Goal: Information Seeking & Learning: Check status

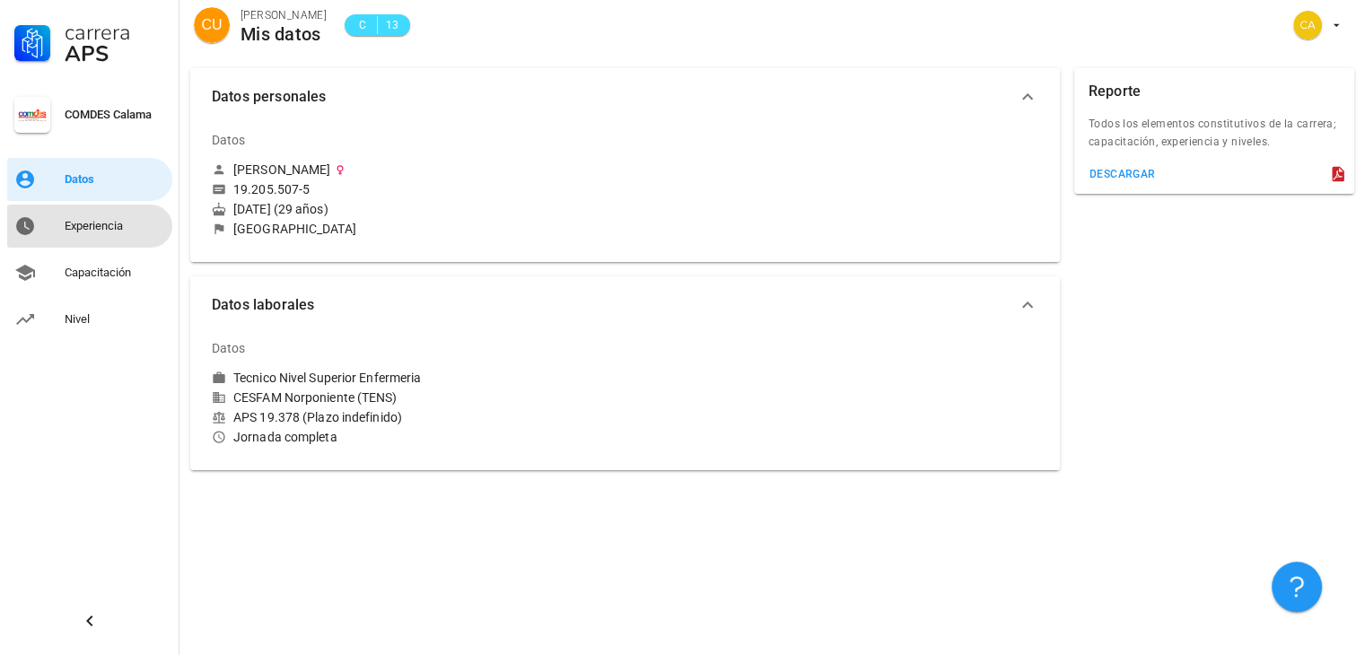
click at [129, 231] on div "Experiencia" at bounding box center [115, 226] width 101 height 14
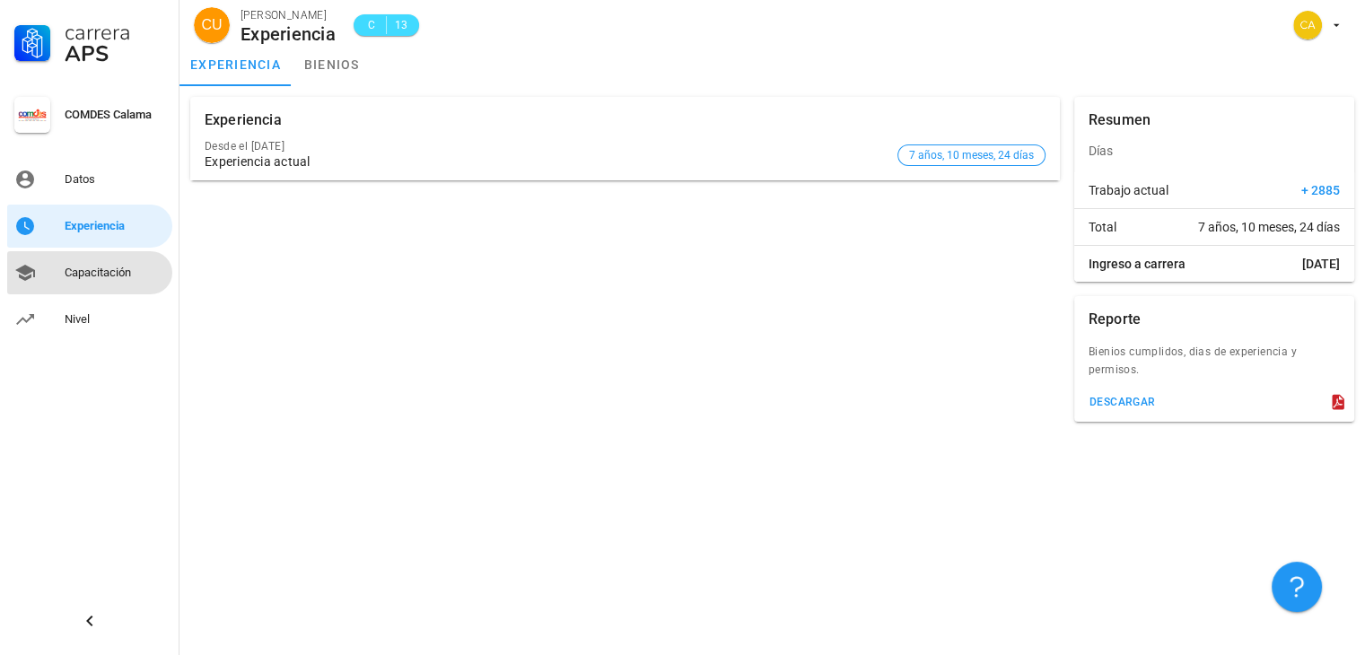
click at [117, 254] on link "Capacitación" at bounding box center [89, 272] width 165 height 43
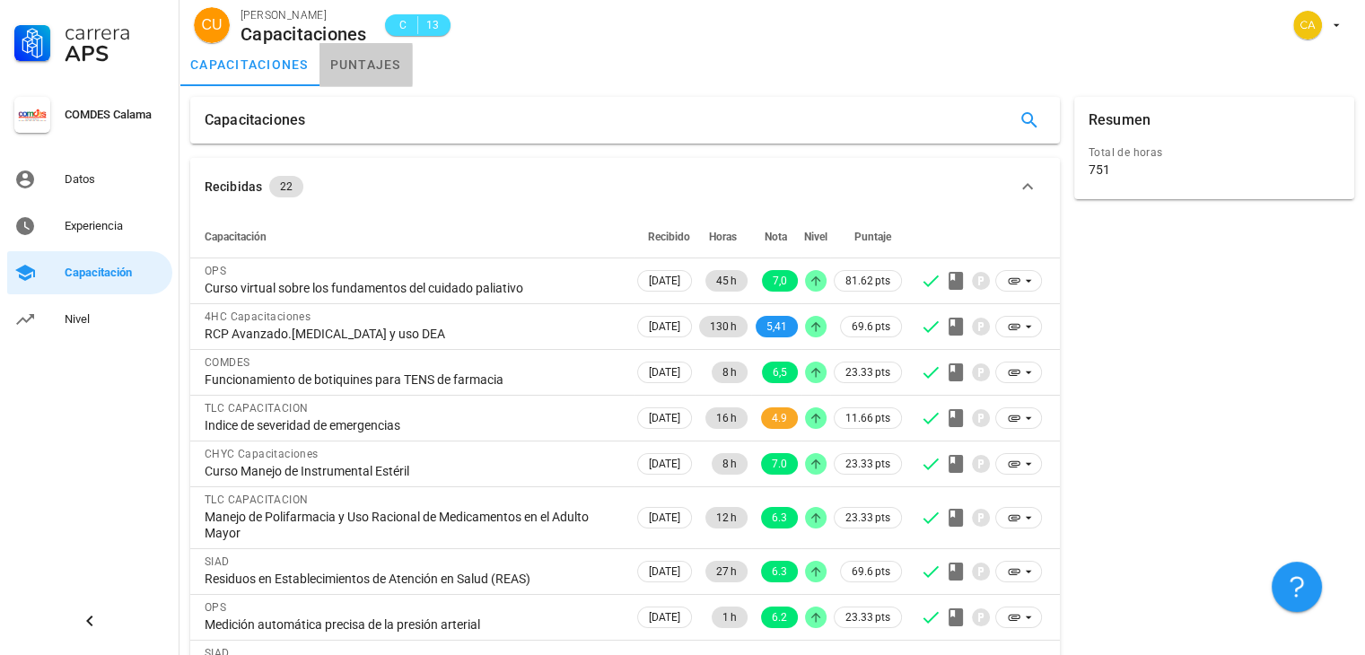
click at [373, 74] on link "puntajes" at bounding box center [366, 64] width 92 height 43
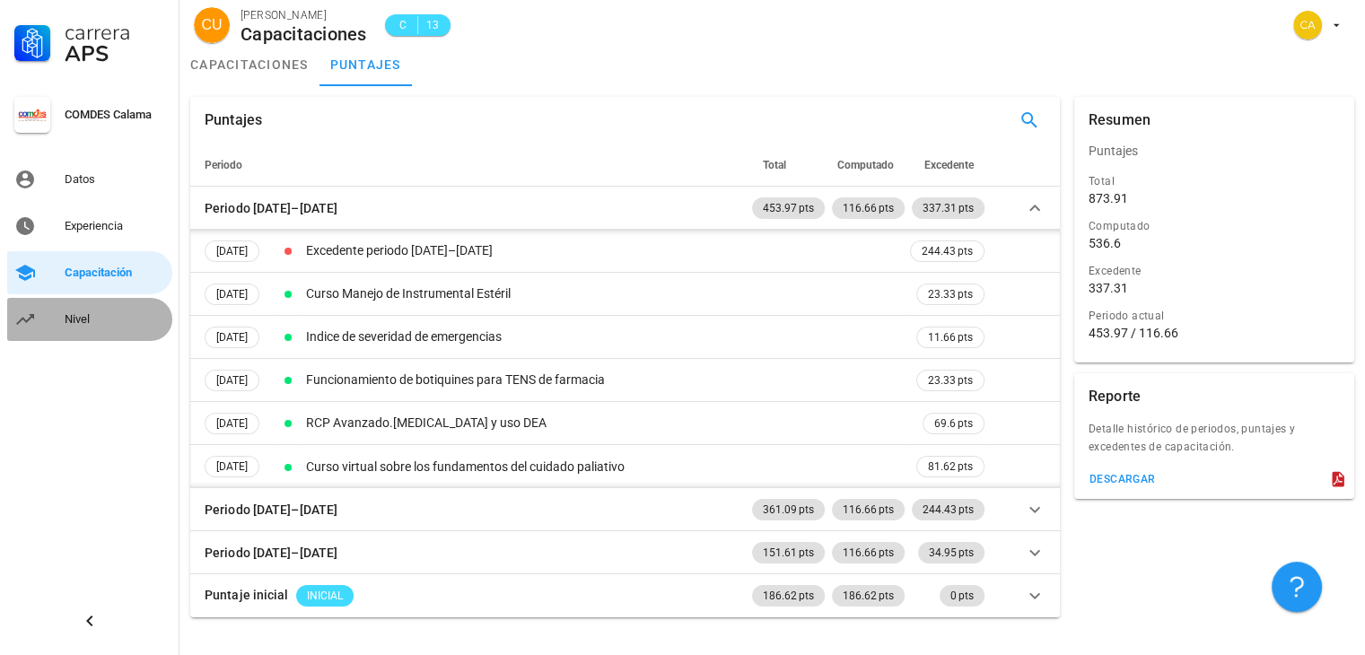
click at [83, 328] on div "Nivel" at bounding box center [115, 319] width 101 height 29
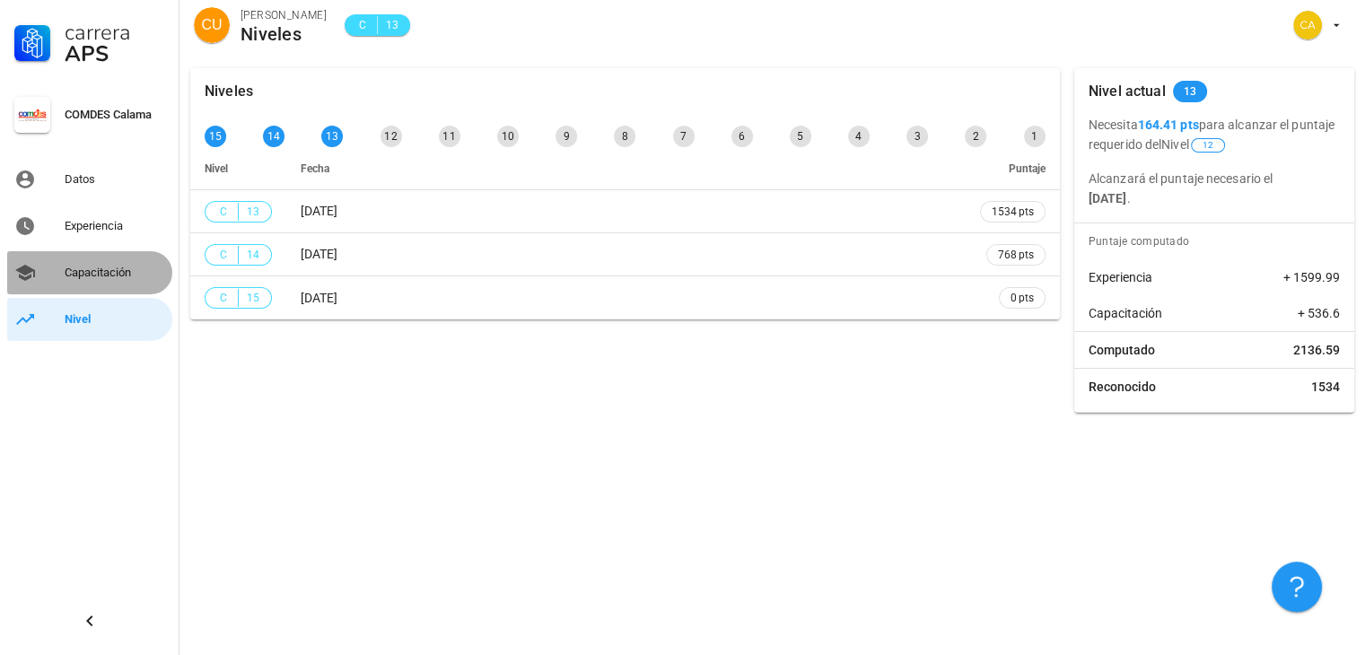
click at [122, 266] on div "Capacitación" at bounding box center [115, 273] width 101 height 14
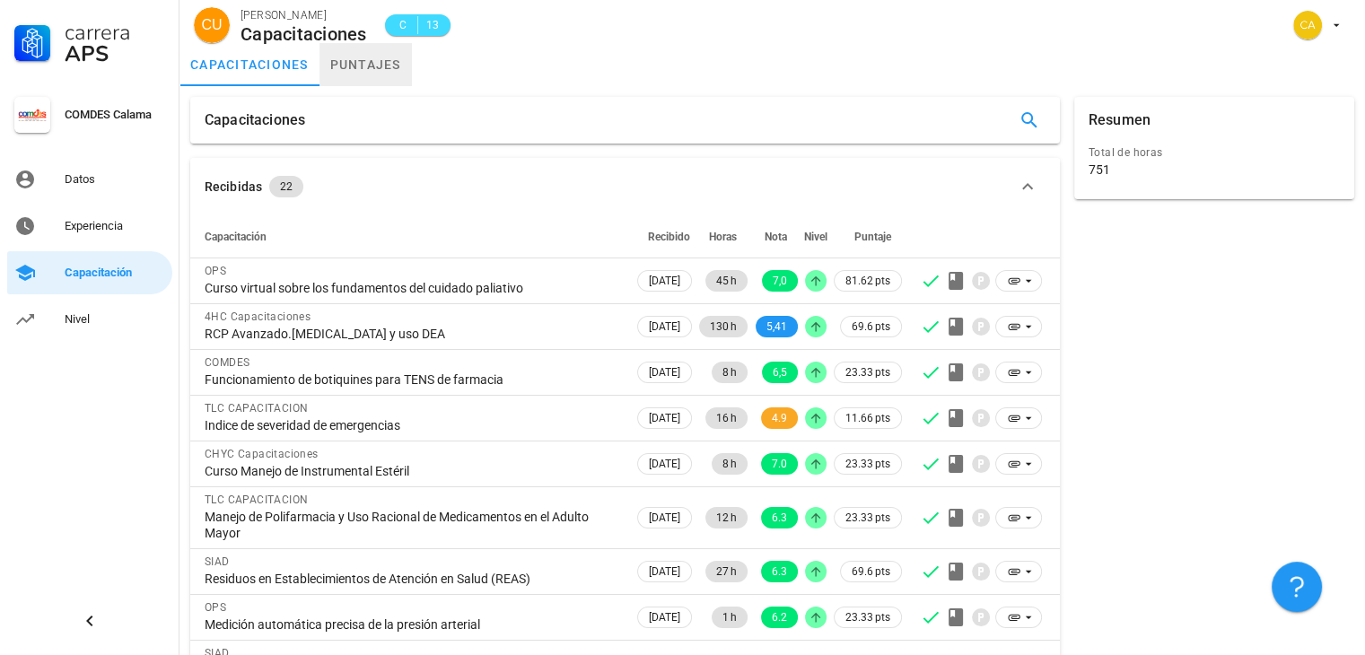
click at [366, 66] on link "puntajes" at bounding box center [366, 64] width 92 height 43
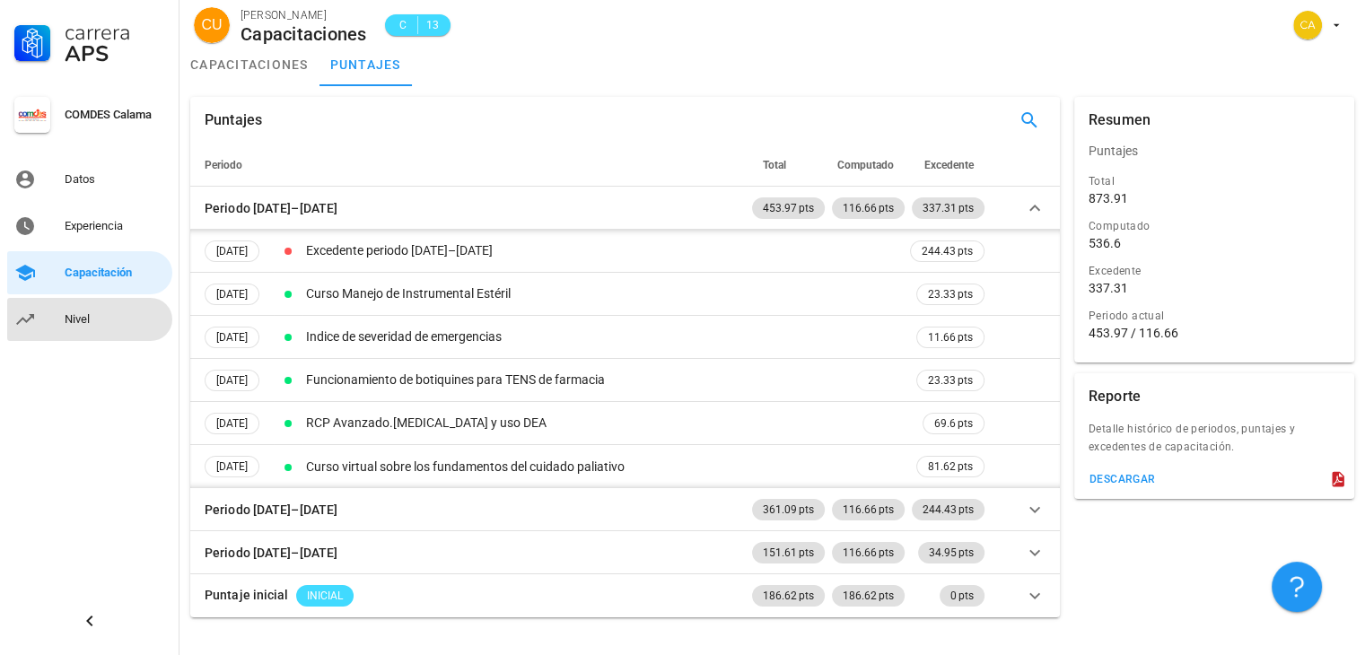
click at [75, 315] on div "Nivel" at bounding box center [115, 319] width 101 height 14
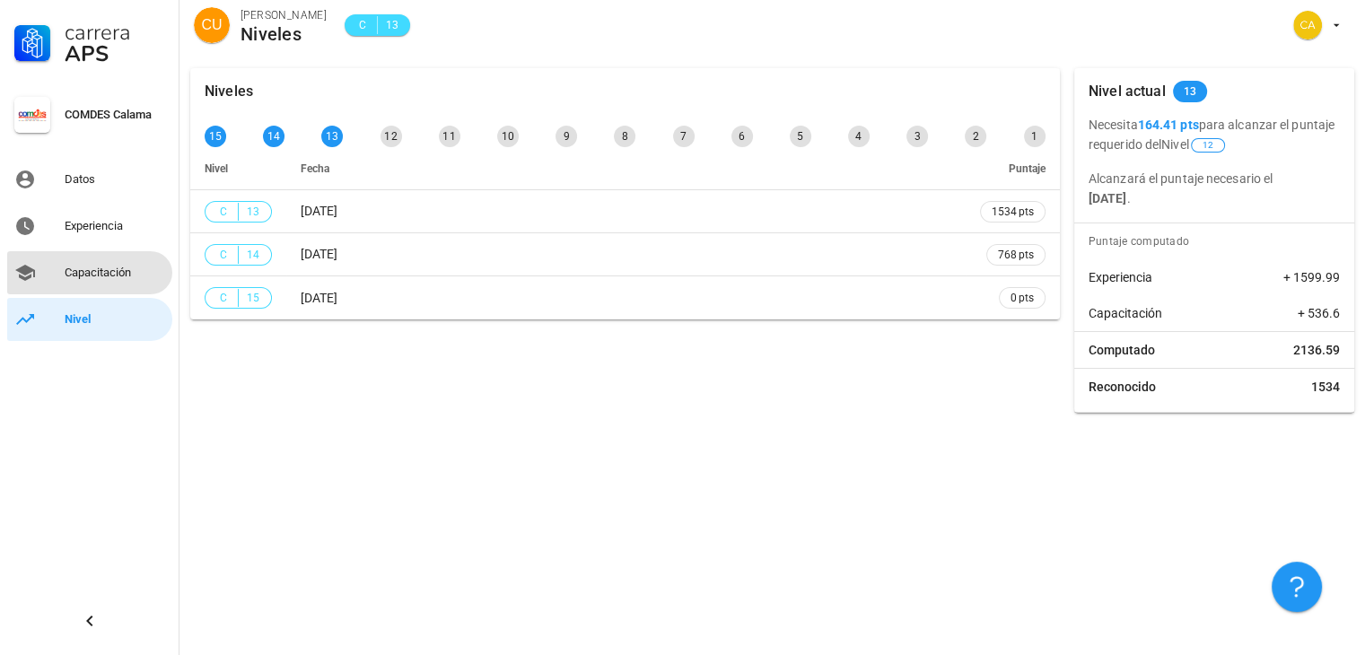
click at [97, 261] on div "Capacitación" at bounding box center [115, 272] width 101 height 29
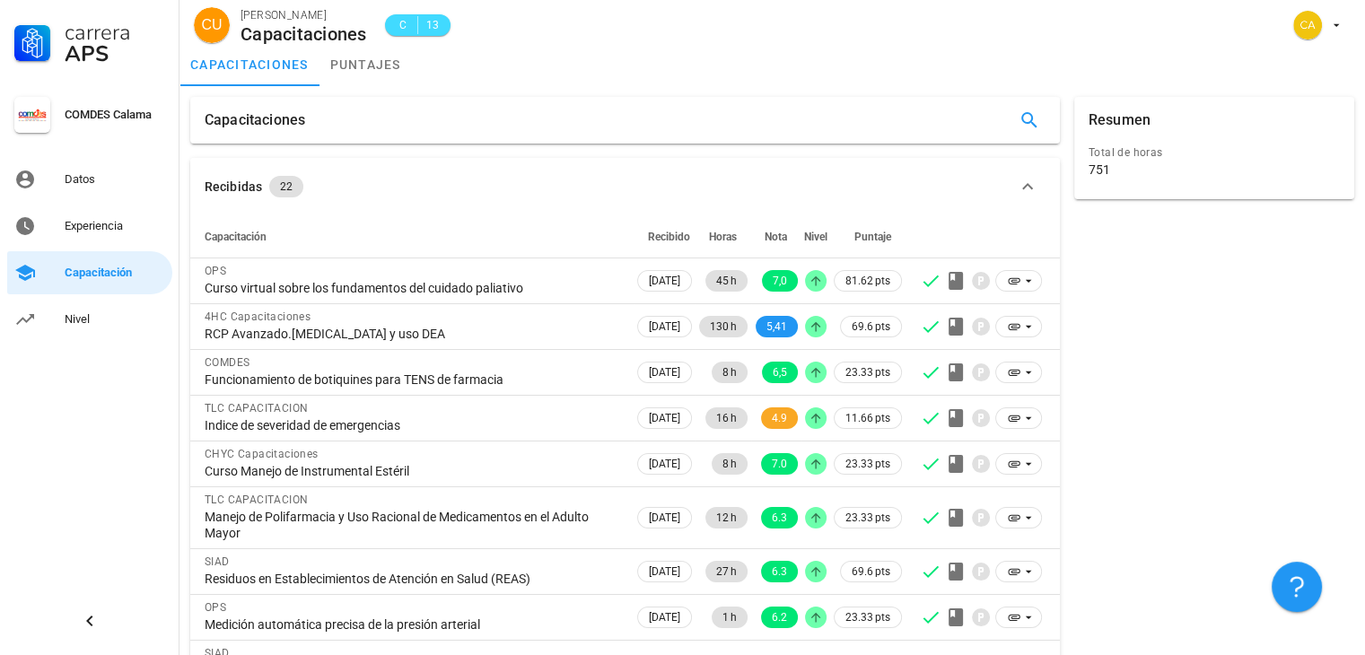
click at [389, 95] on div "Capacitaciones" at bounding box center [625, 120] width 884 height 61
click at [381, 75] on link "puntajes" at bounding box center [366, 64] width 92 height 43
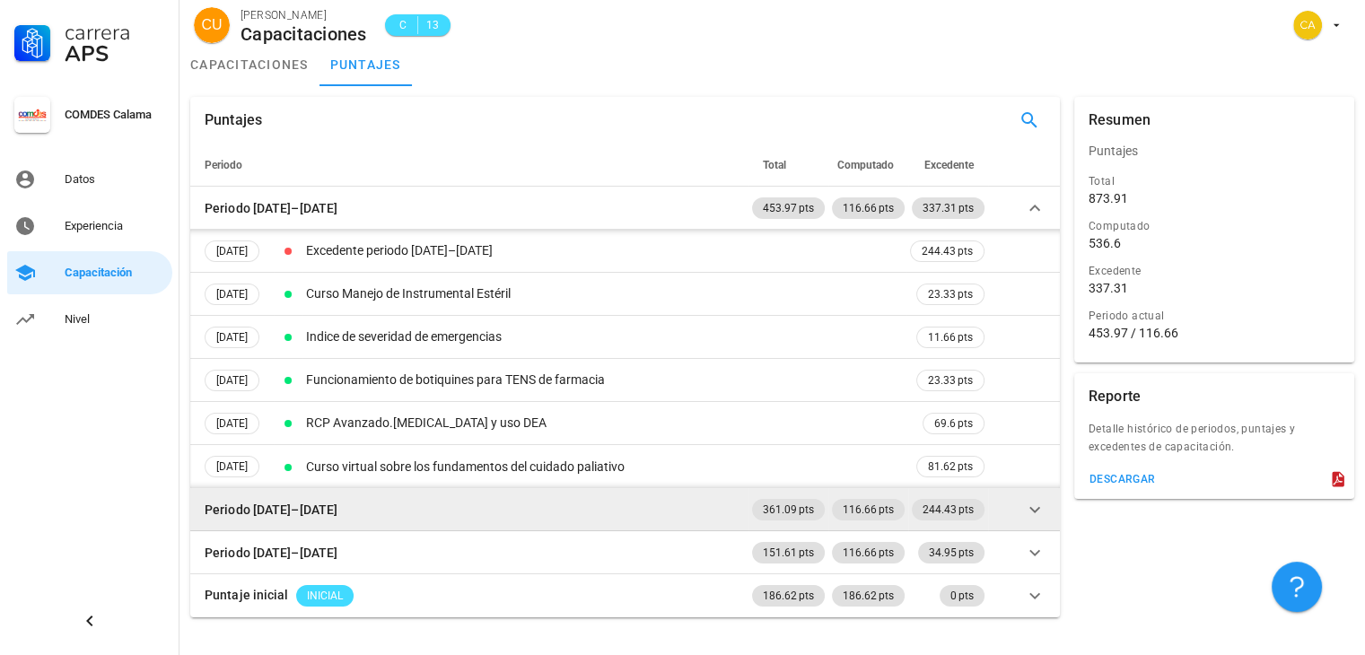
click at [1032, 511] on icon at bounding box center [1035, 510] width 22 height 22
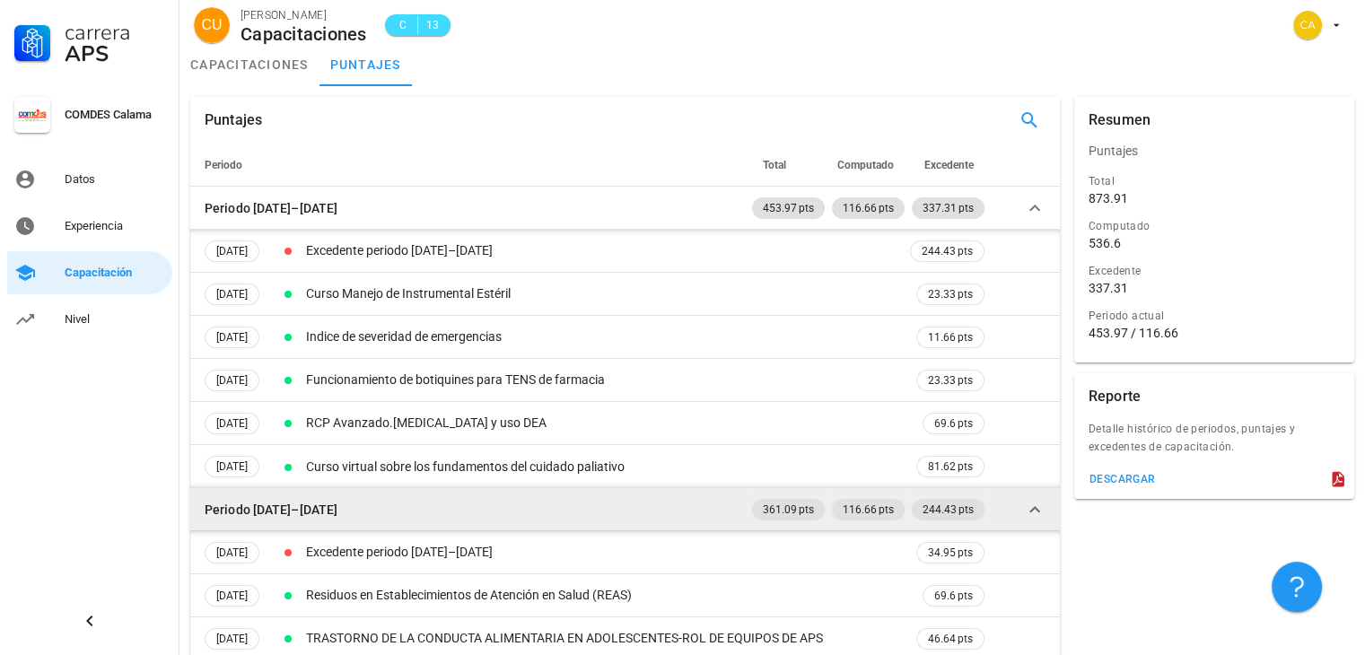
click at [1032, 511] on icon at bounding box center [1035, 510] width 22 height 22
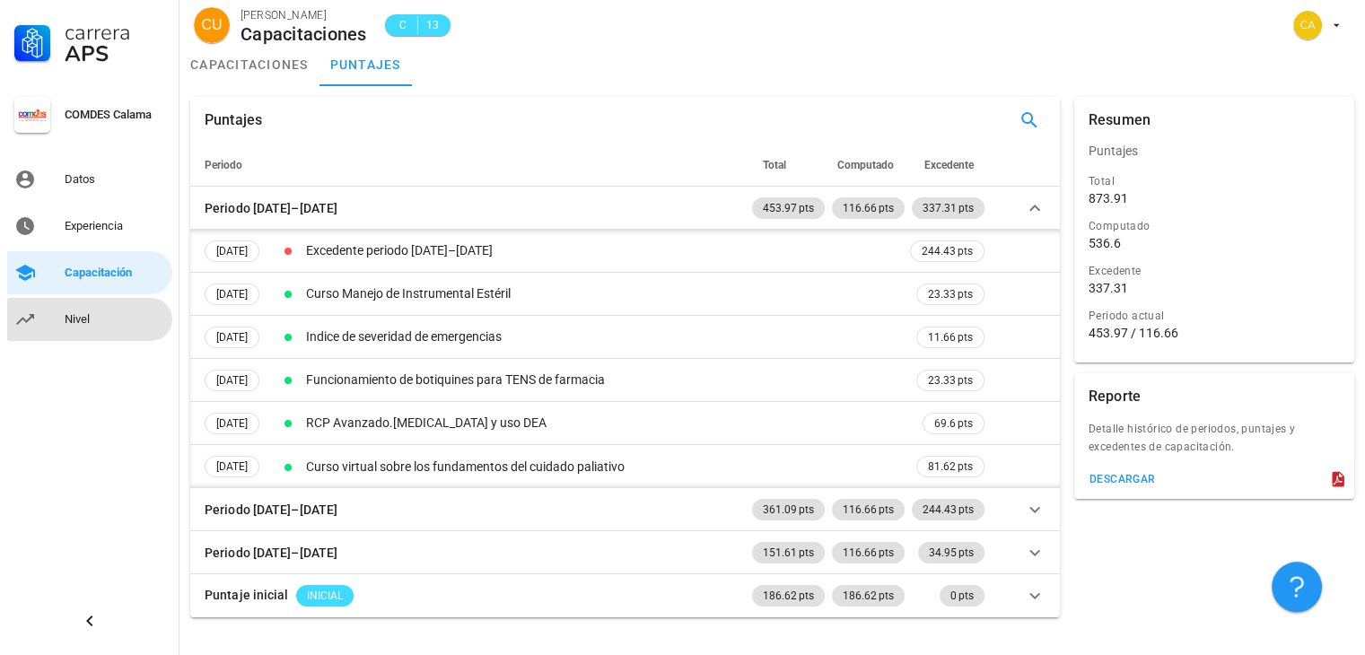
click at [99, 326] on div "Nivel" at bounding box center [115, 319] width 101 height 14
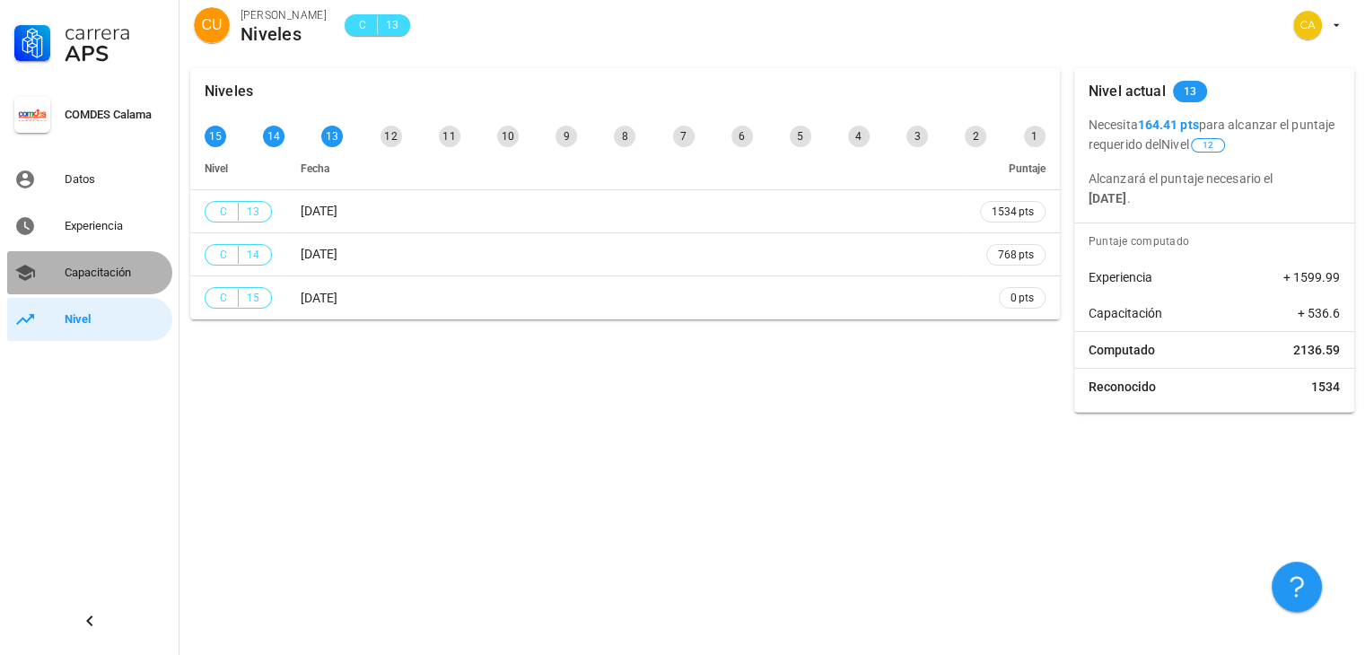
click at [98, 288] on link "Capacitación" at bounding box center [89, 272] width 165 height 43
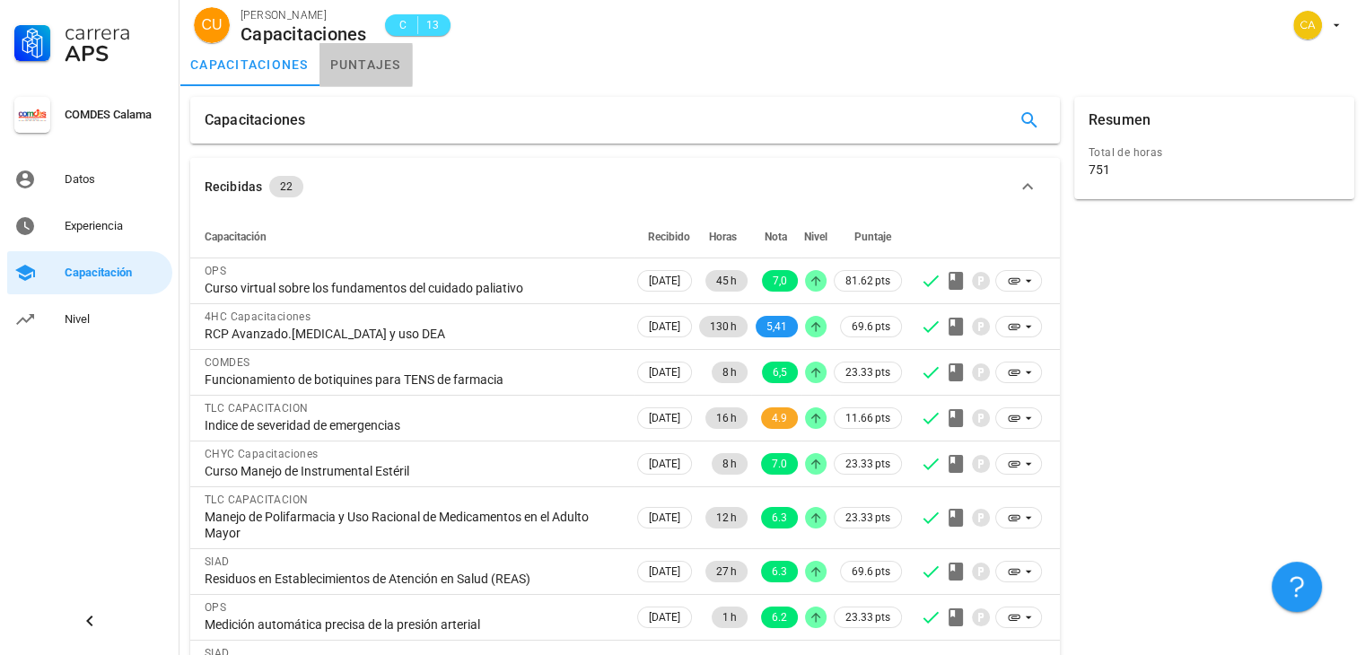
click at [348, 49] on link "puntajes" at bounding box center [366, 64] width 92 height 43
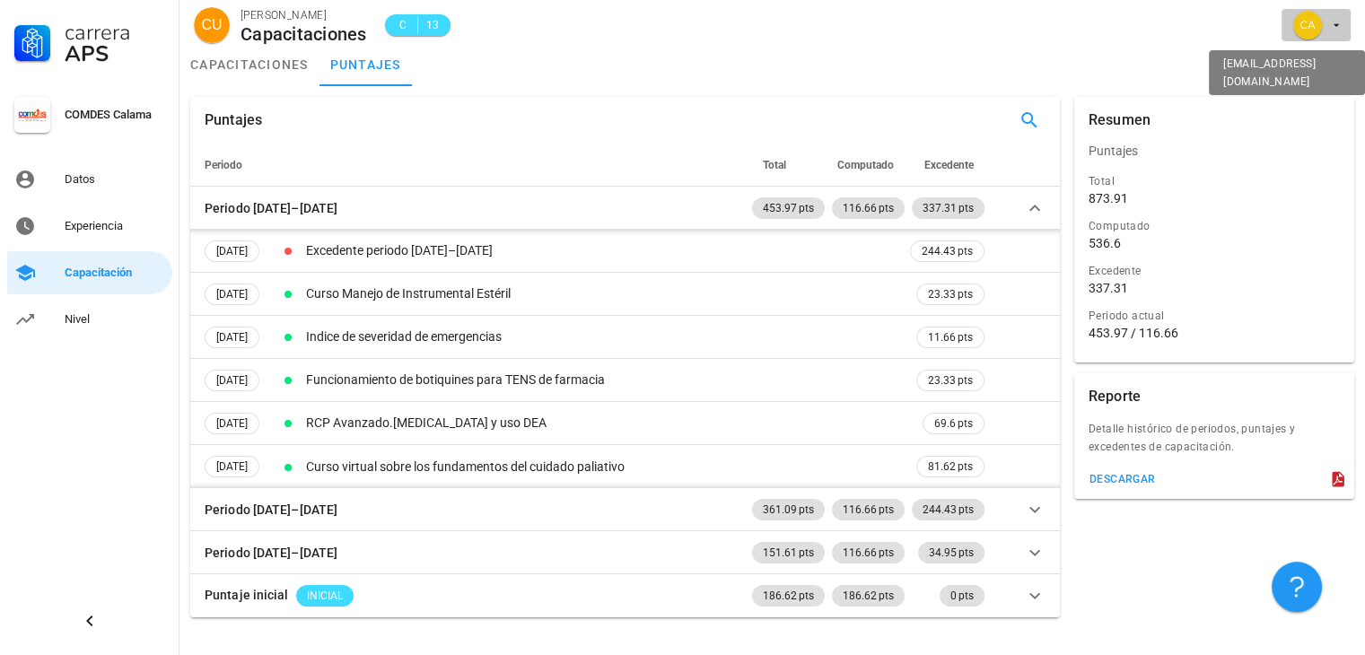
click at [1319, 34] on div "avatar" at bounding box center [1307, 25] width 29 height 29
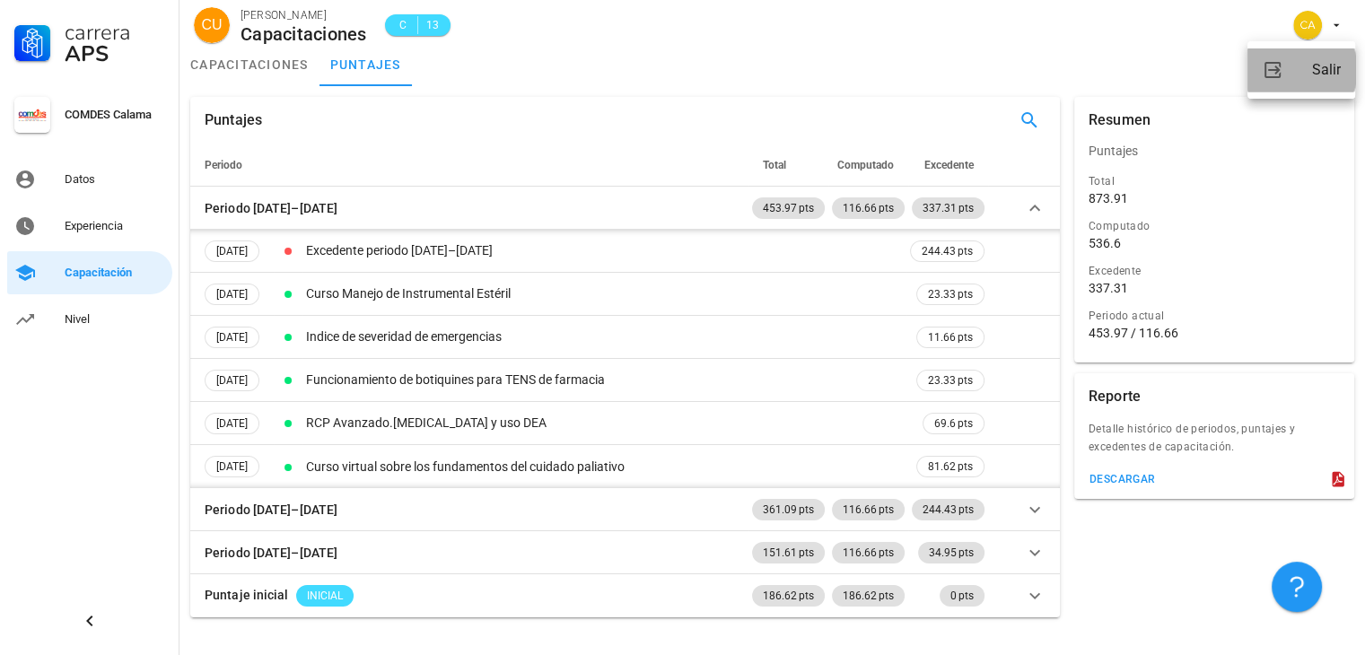
click at [1314, 72] on div "Salir" at bounding box center [1326, 70] width 29 height 36
